Goal: Information Seeking & Learning: Learn about a topic

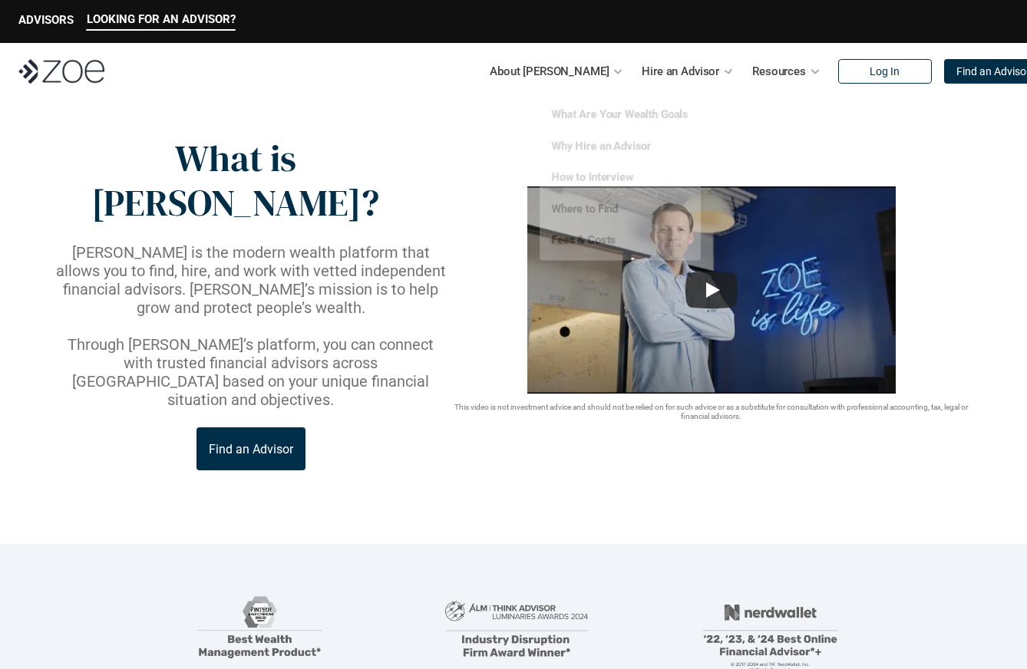
click at [698, 61] on div "Hire an Advisor" at bounding box center [687, 71] width 92 height 31
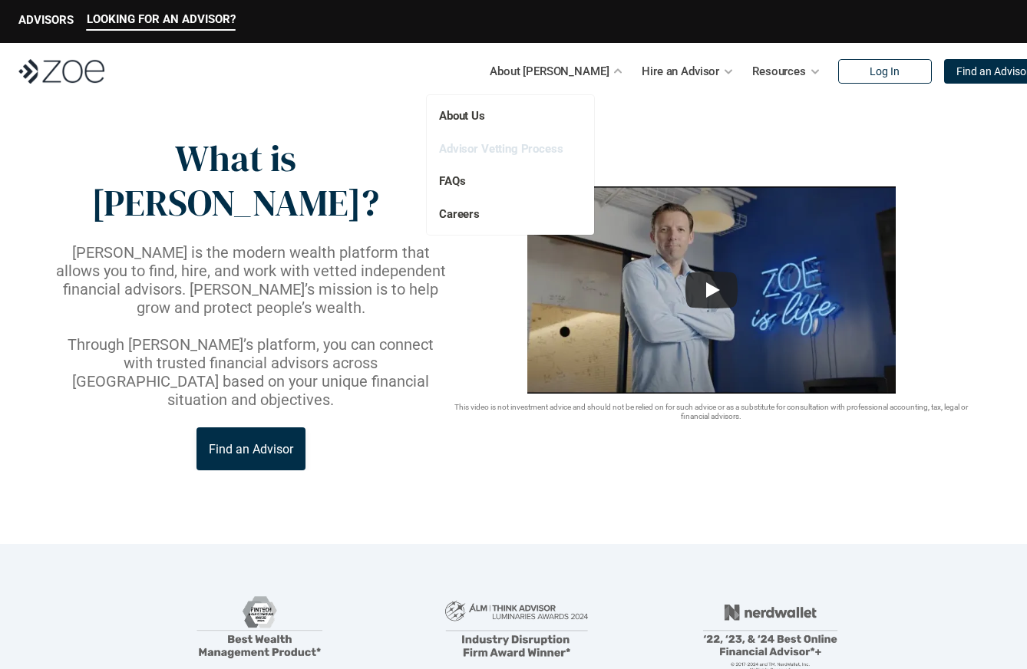
click at [523, 143] on link "Advisor Vetting Process" at bounding box center [501, 149] width 124 height 14
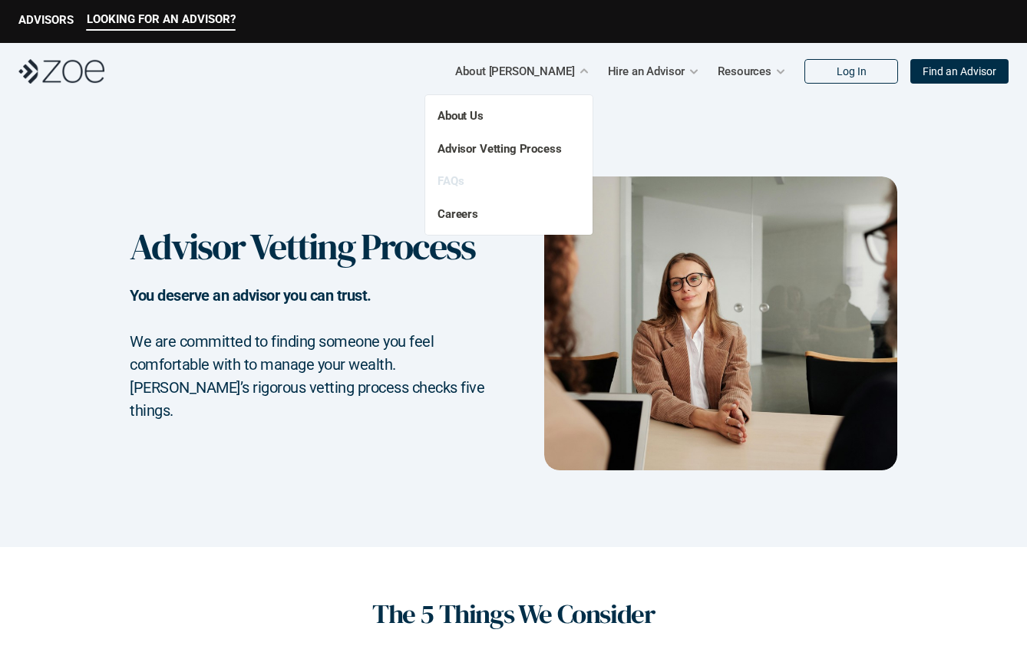
click at [446, 183] on link "FAQs" at bounding box center [450, 181] width 26 height 14
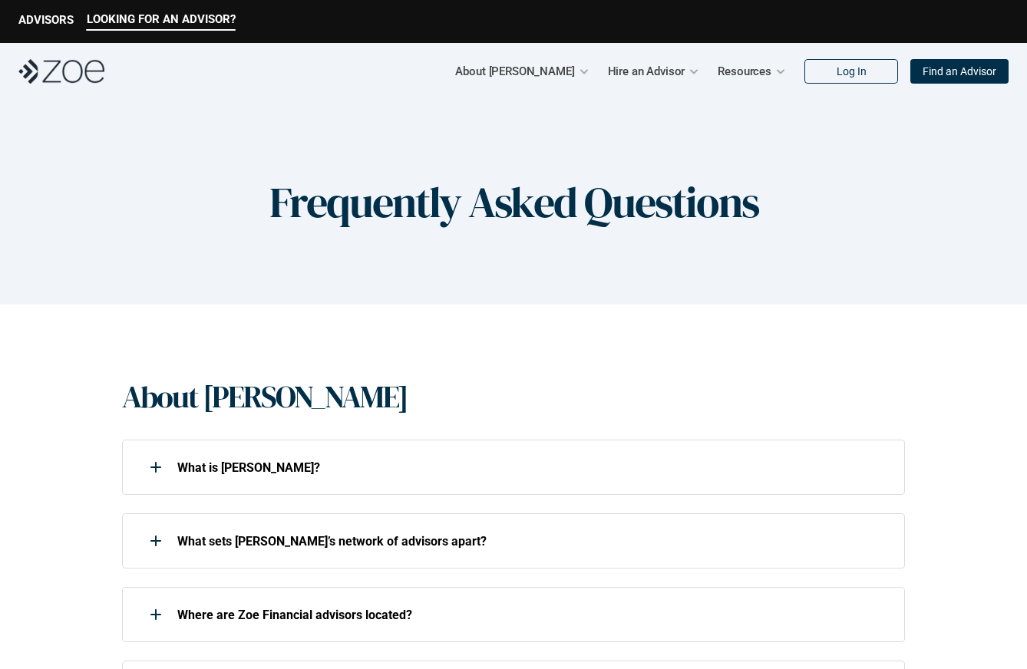
click at [190, 17] on p "LOOKING FOR AN ADVISOR?" at bounding box center [161, 19] width 149 height 14
click at [119, 18] on p "LOOKING FOR AN ADVISOR?" at bounding box center [161, 19] width 149 height 14
click at [67, 19] on p "ADVISORS" at bounding box center [45, 20] width 55 height 14
